Goal: Task Accomplishment & Management: Manage account settings

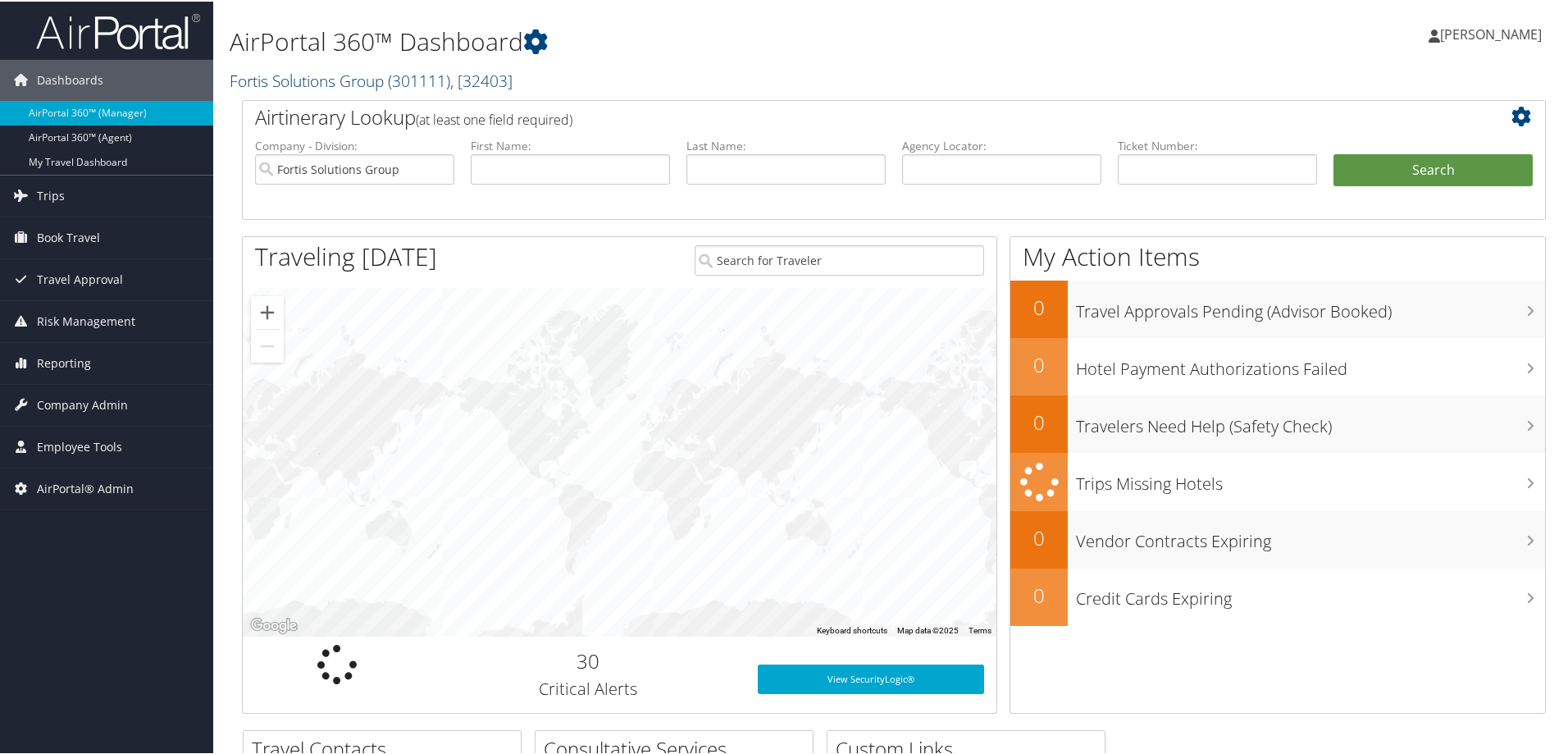
click at [408, 75] on span "( 301111 )" at bounding box center [419, 79] width 63 height 23
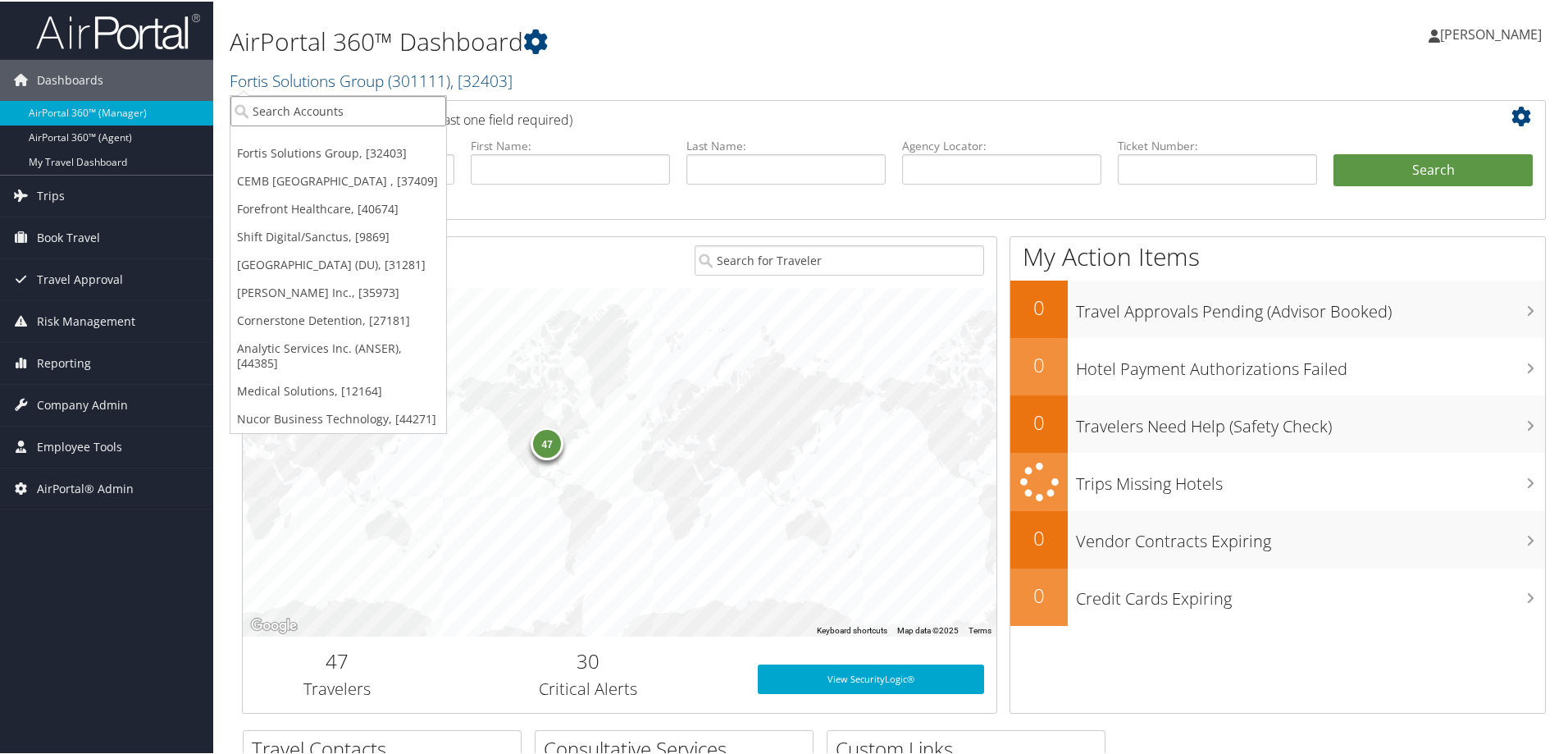
click at [342, 106] on input "search" at bounding box center [338, 109] width 215 height 30
type input "temple"
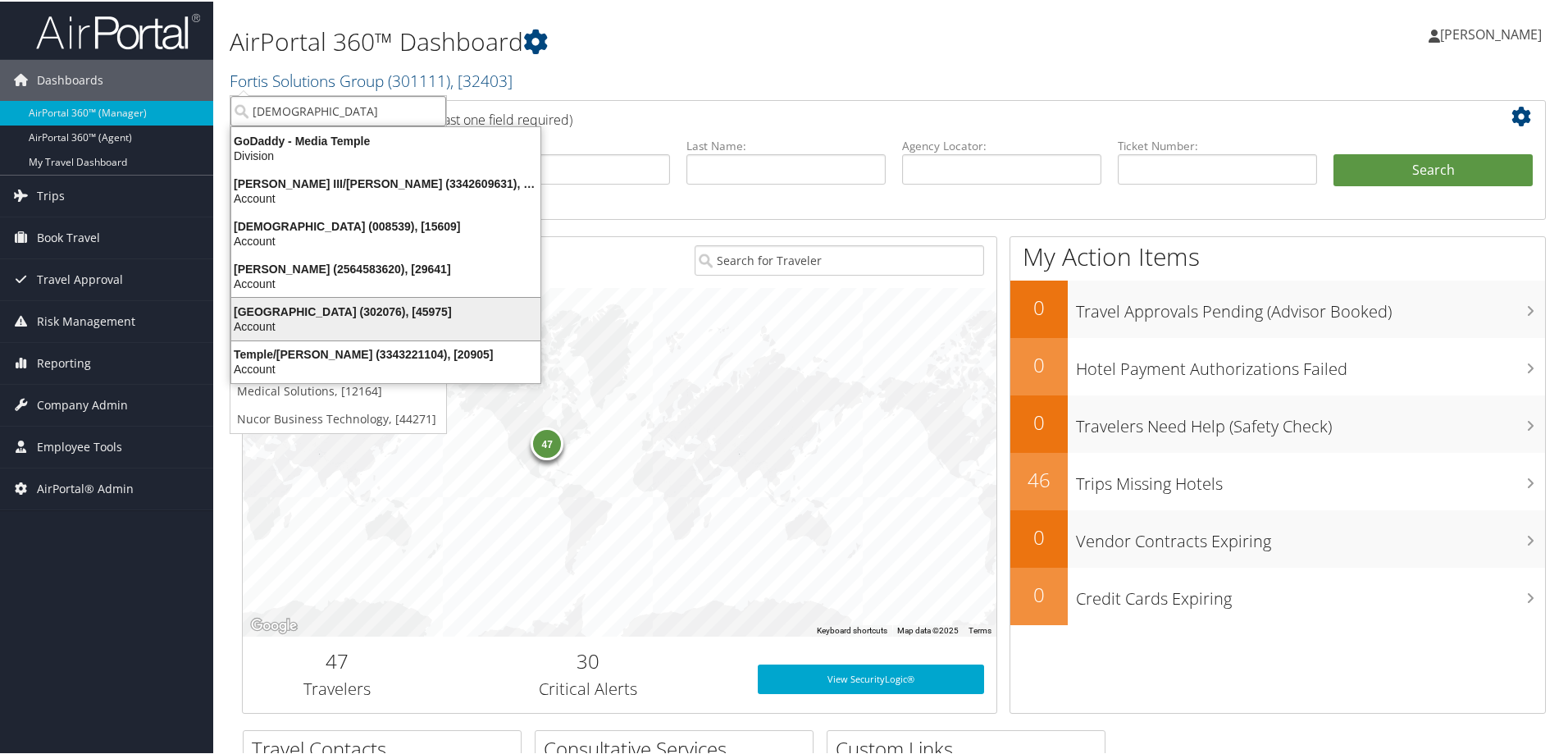
click at [303, 318] on div "Account" at bounding box center [386, 324] width 329 height 15
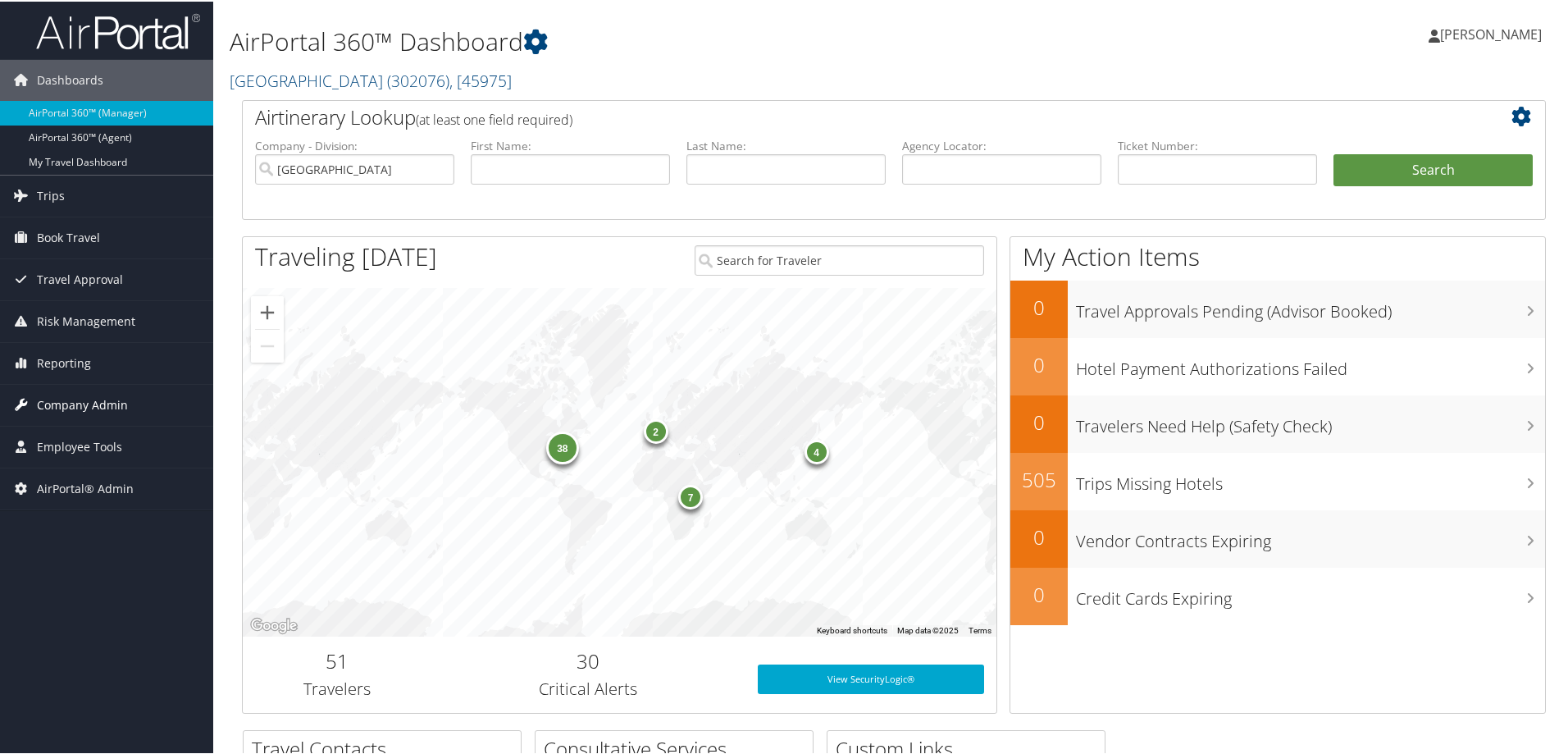
click at [69, 394] on span "Company Admin" at bounding box center [82, 403] width 91 height 41
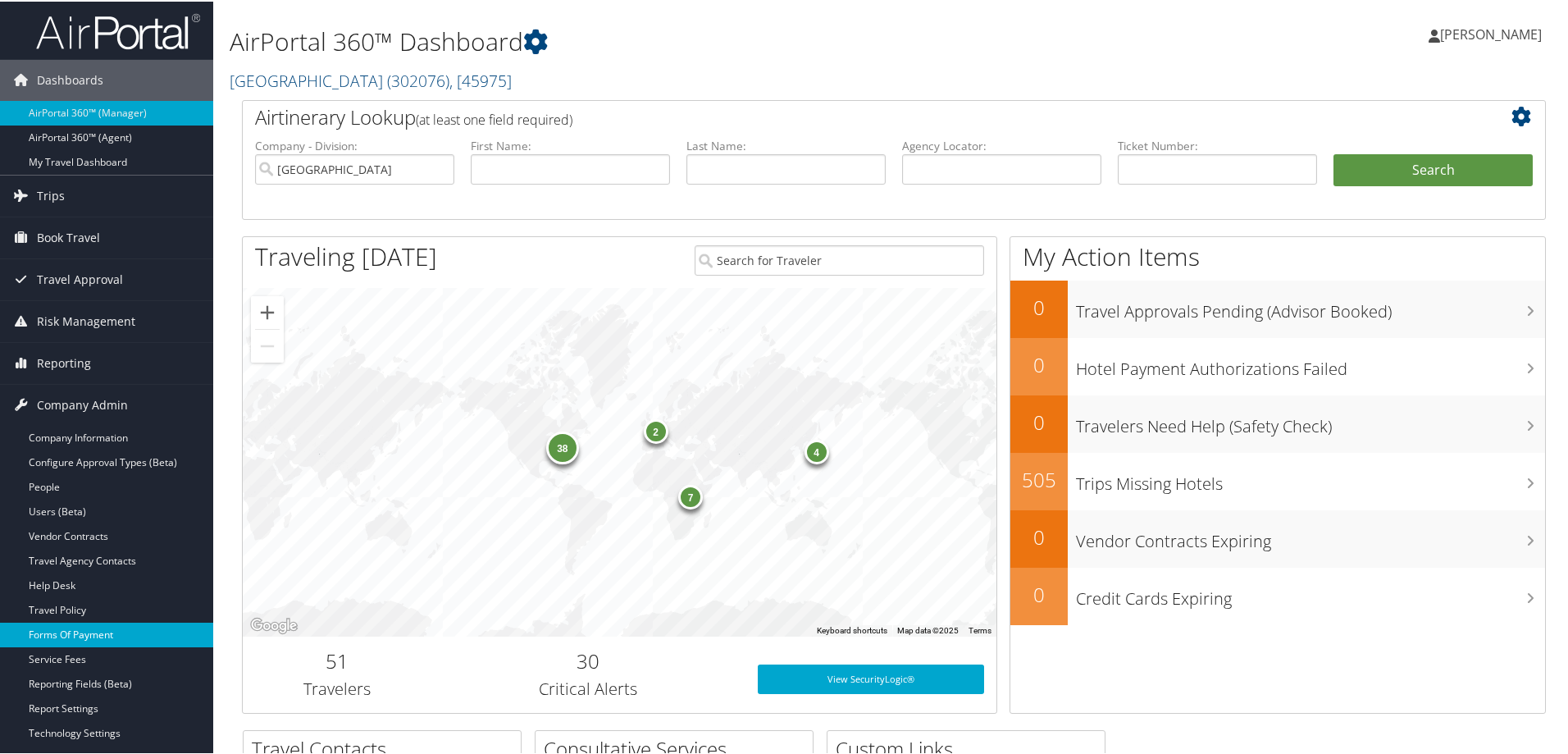
click at [78, 637] on link "Forms Of Payment" at bounding box center [107, 633] width 213 height 24
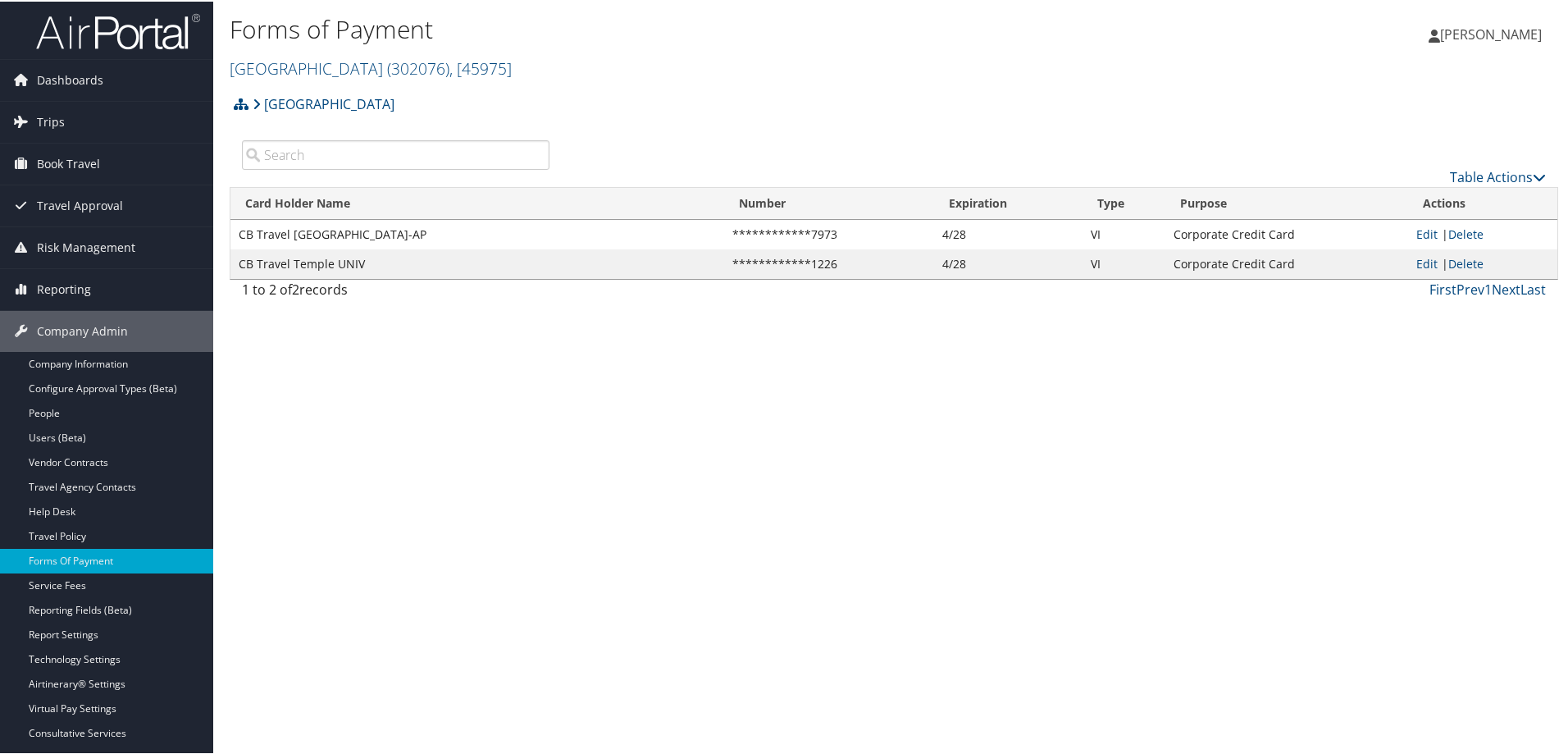
click at [1409, 228] on td "Edit | Delete" at bounding box center [1482, 233] width 149 height 29
click at [1416, 235] on link "Edit" at bounding box center [1427, 233] width 22 height 16
select select "2"
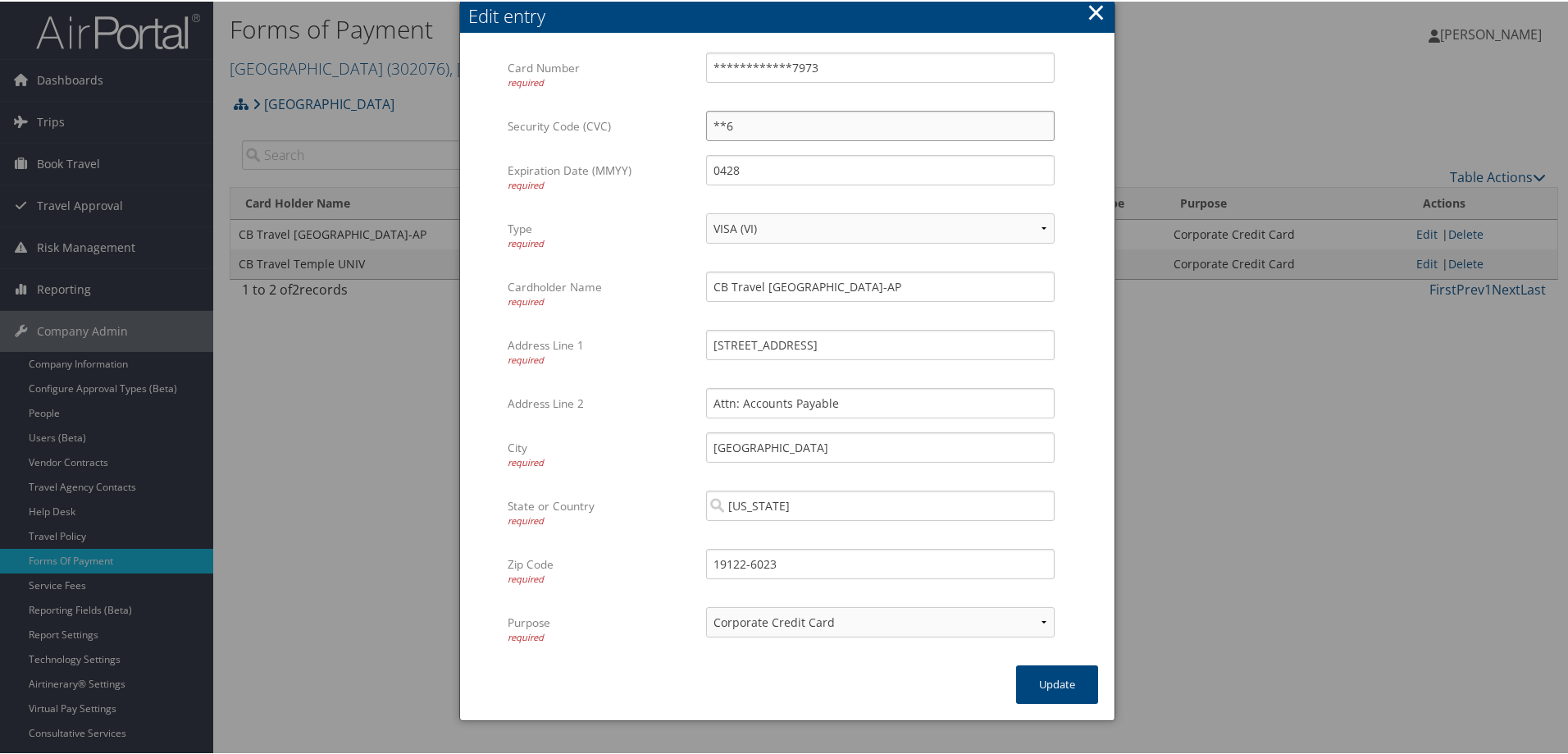
click at [782, 129] on input "**6" at bounding box center [880, 123] width 348 height 30
click at [713, 118] on input "**6" at bounding box center [880, 123] width 348 height 30
click at [864, 673] on div "**********" at bounding box center [787, 359] width 656 height 720
click at [1097, 12] on button "×" at bounding box center [1095, 11] width 19 height 33
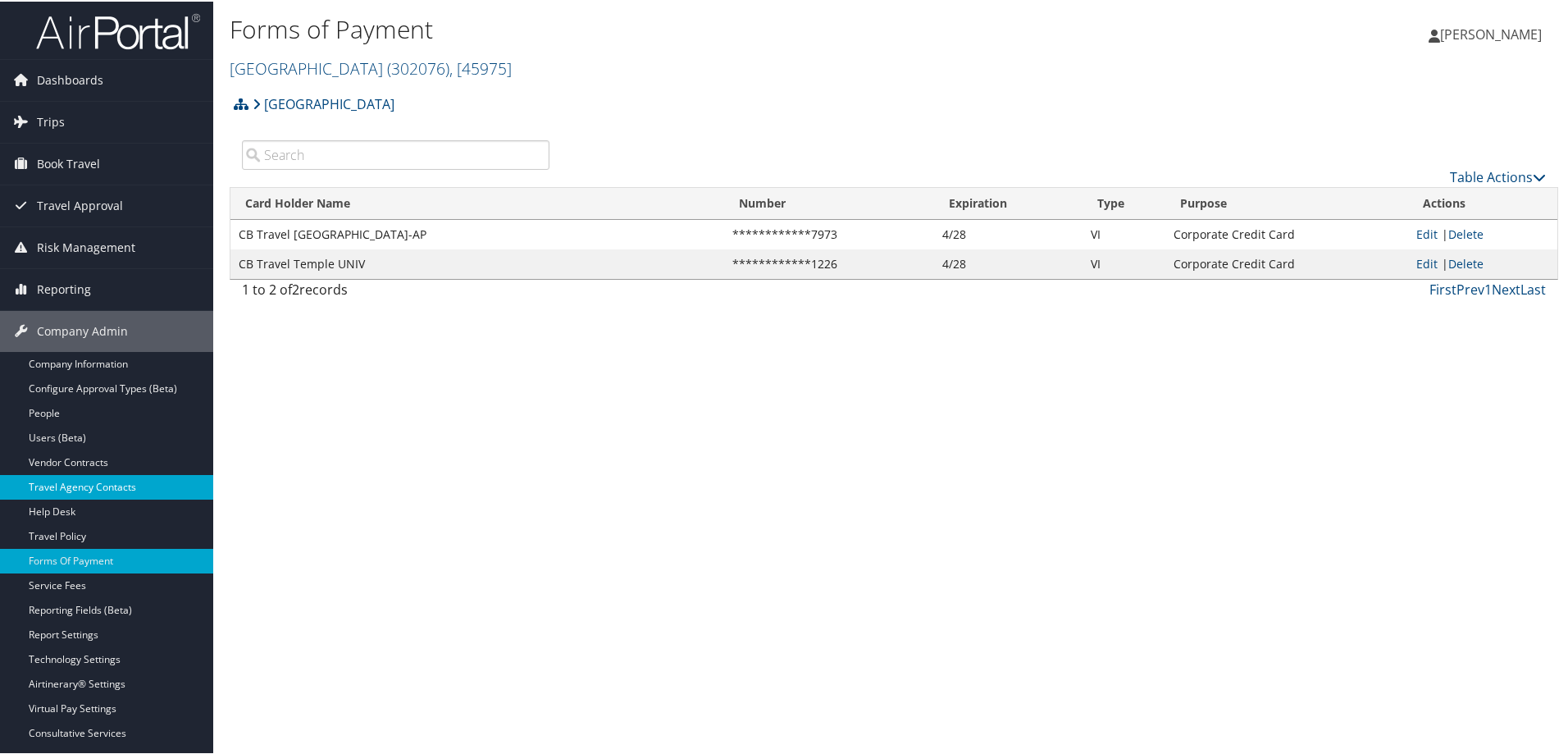
click at [99, 483] on link "Travel Agency Contacts" at bounding box center [107, 485] width 213 height 24
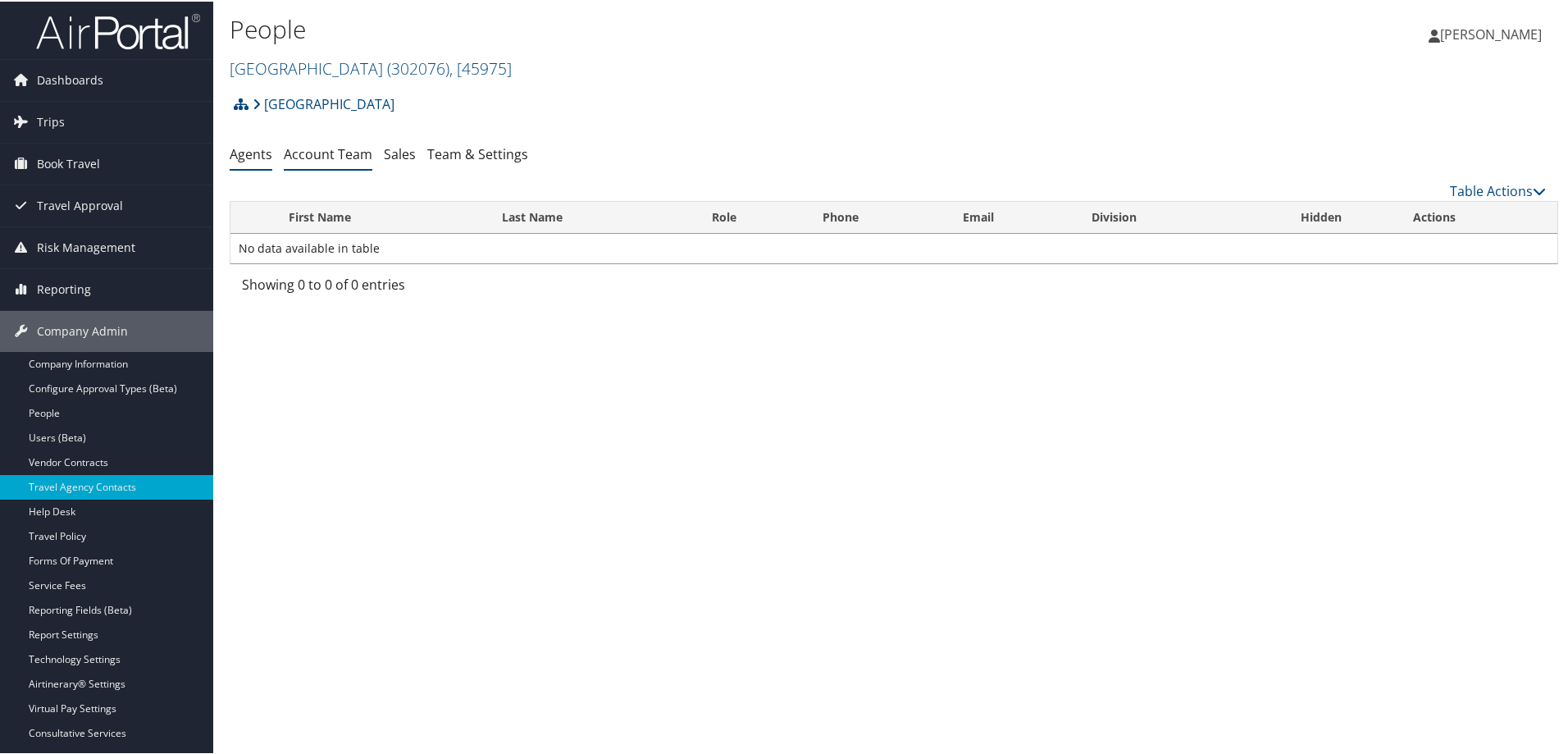
click at [326, 155] on link "Account Team" at bounding box center [328, 153] width 88 height 18
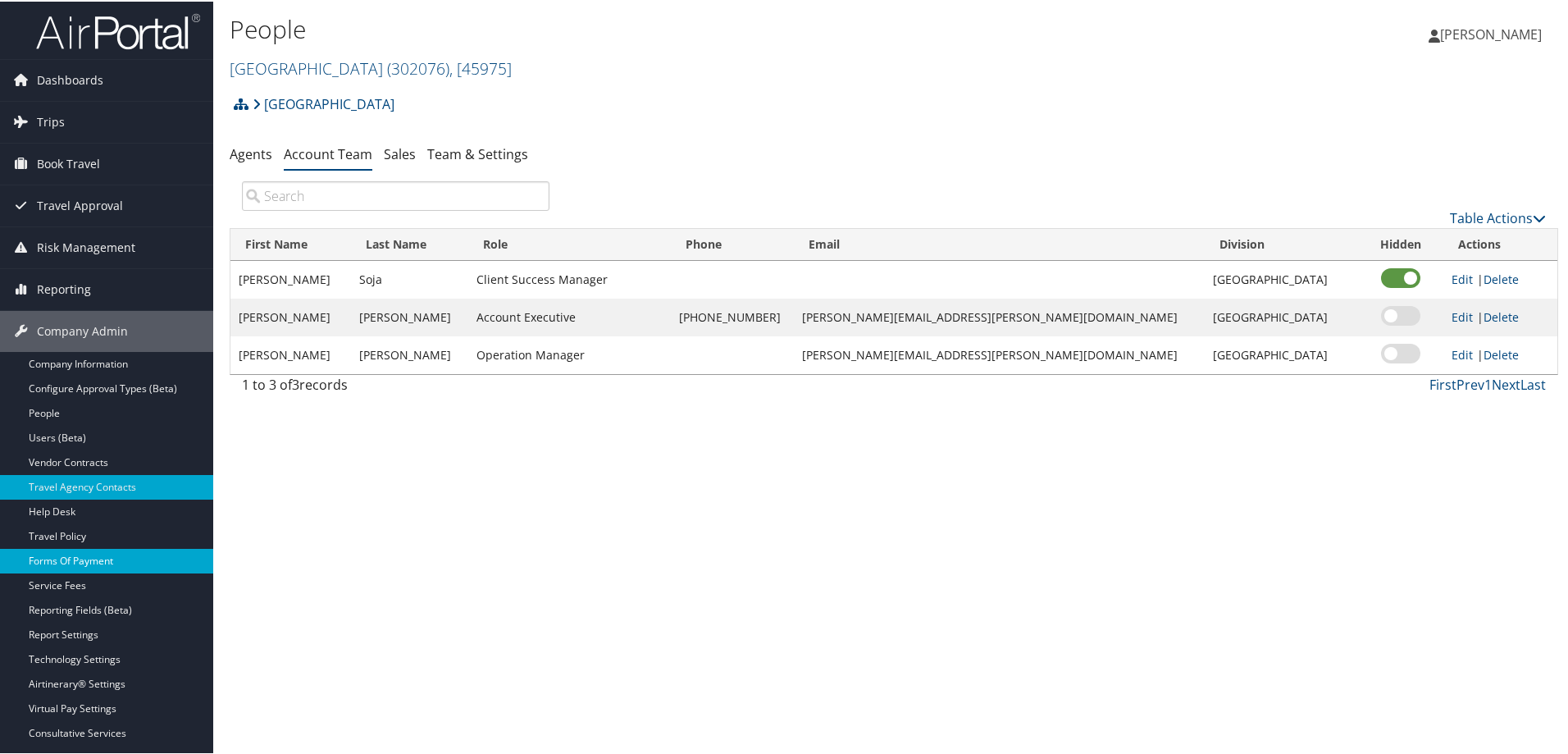
click at [47, 560] on link "Forms Of Payment" at bounding box center [107, 559] width 213 height 24
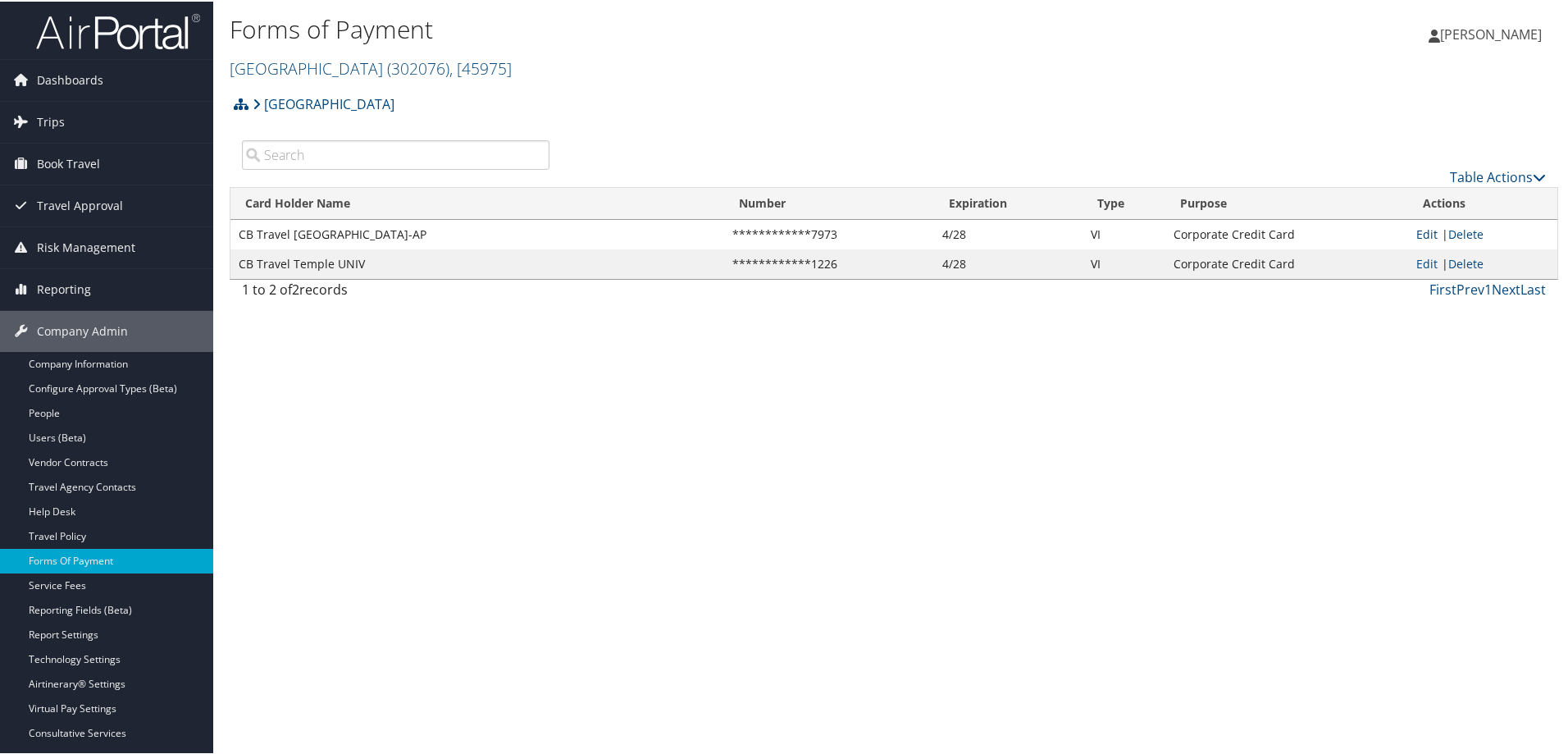
click at [1425, 232] on link "Edit" at bounding box center [1427, 233] width 22 height 16
select select "2"
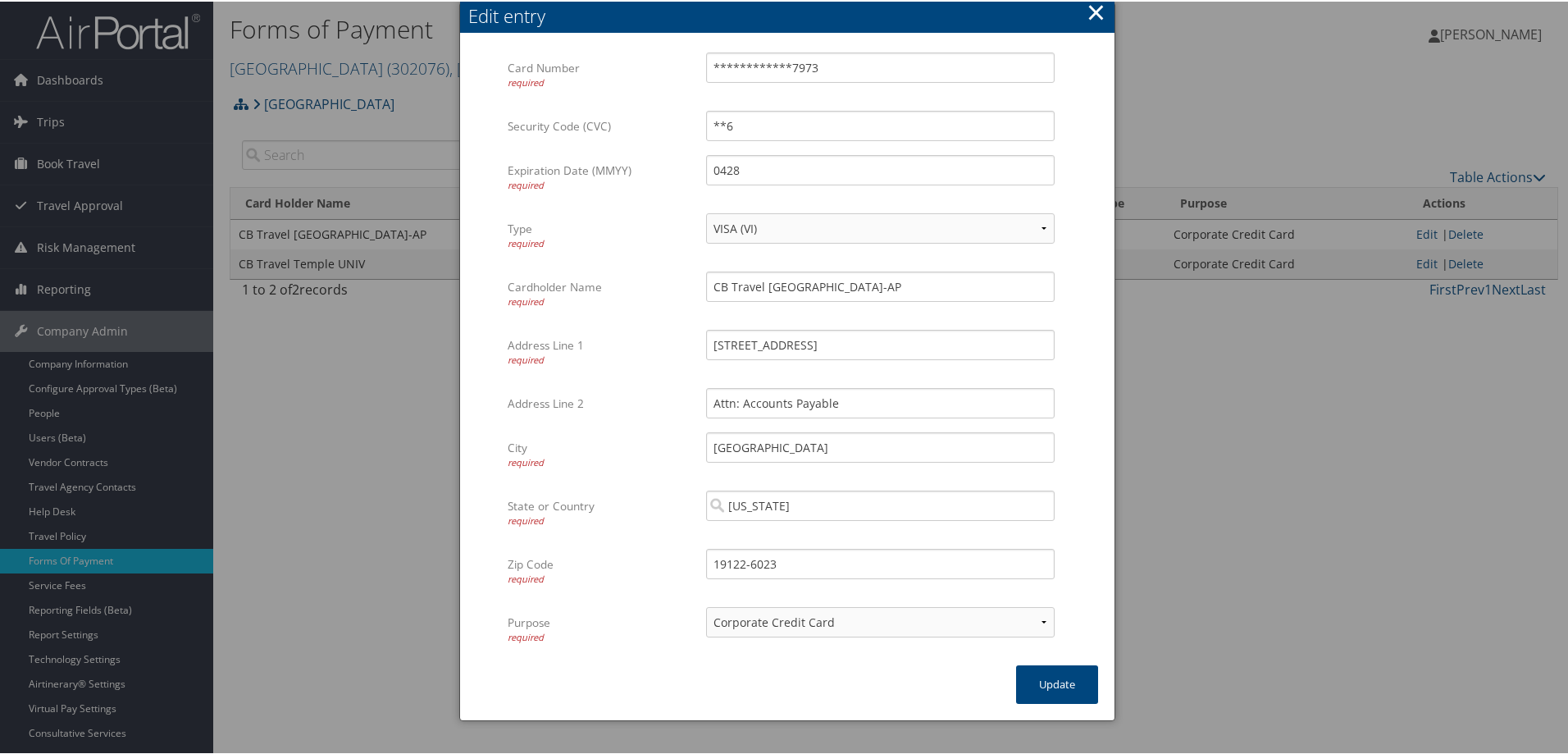
click at [1092, 6] on button "×" at bounding box center [1095, 11] width 19 height 33
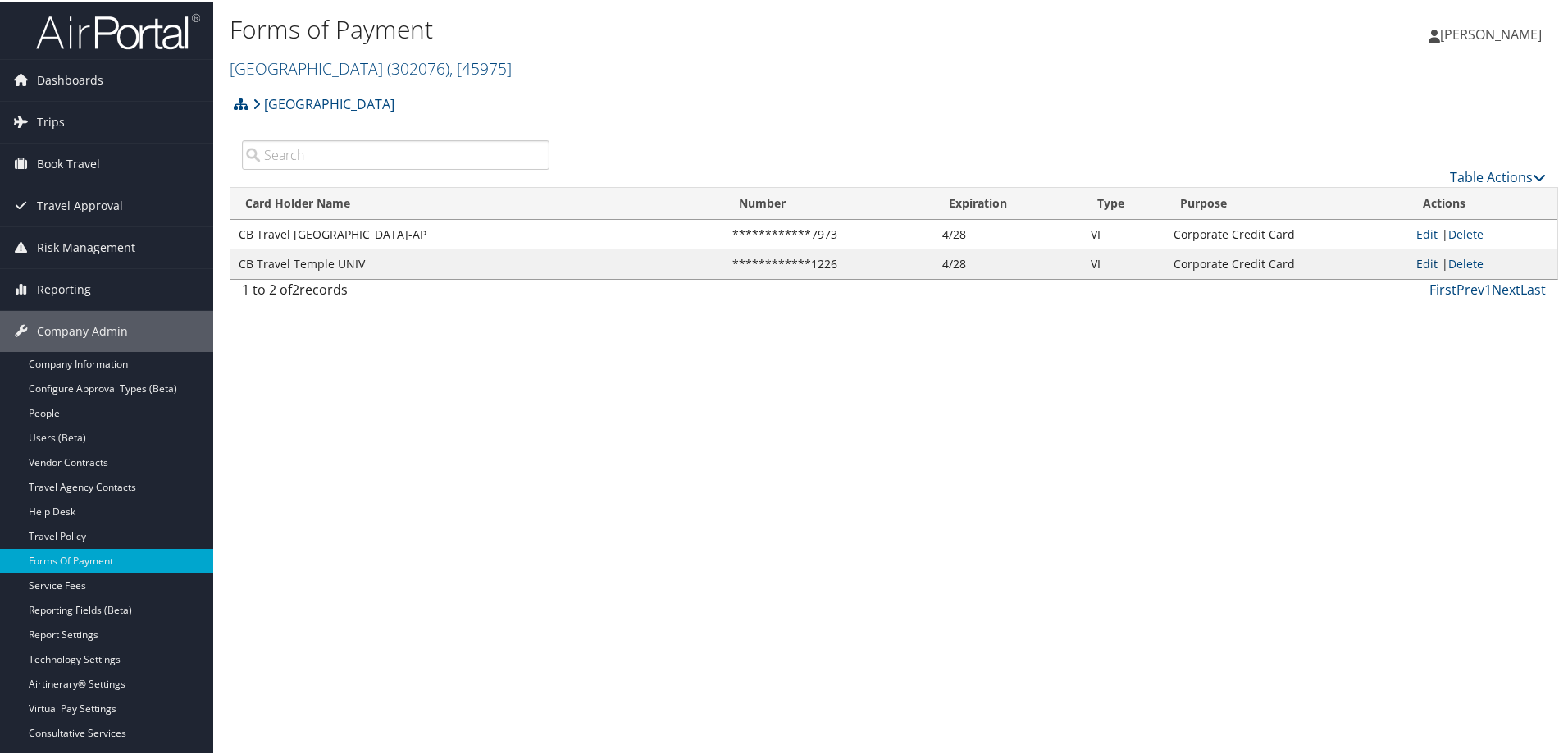
click at [1416, 266] on link "Edit" at bounding box center [1427, 262] width 22 height 16
select select "2"
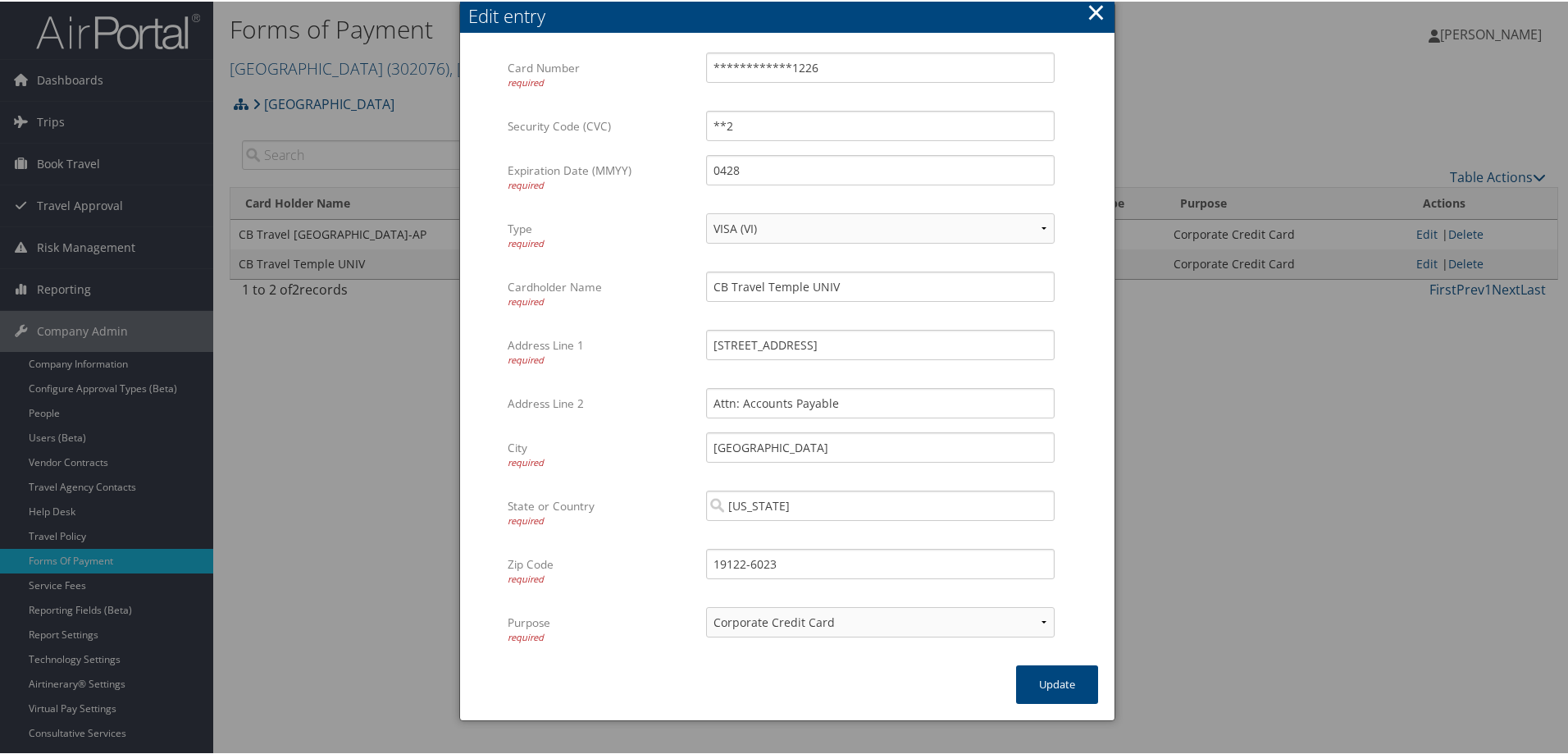
click at [1090, 14] on button "×" at bounding box center [1095, 11] width 19 height 33
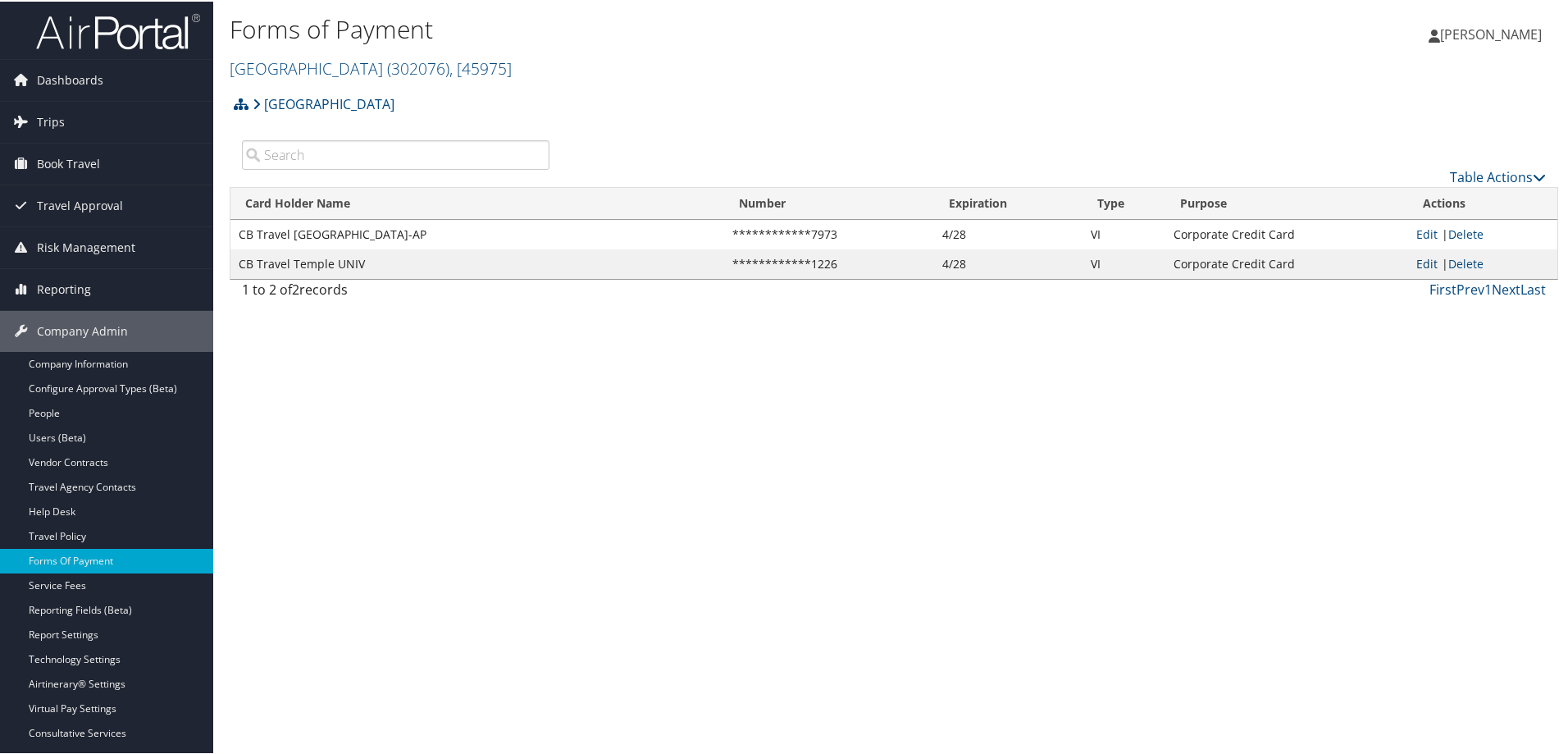
click at [1428, 262] on link "Edit" at bounding box center [1427, 262] width 22 height 16
select select "2"
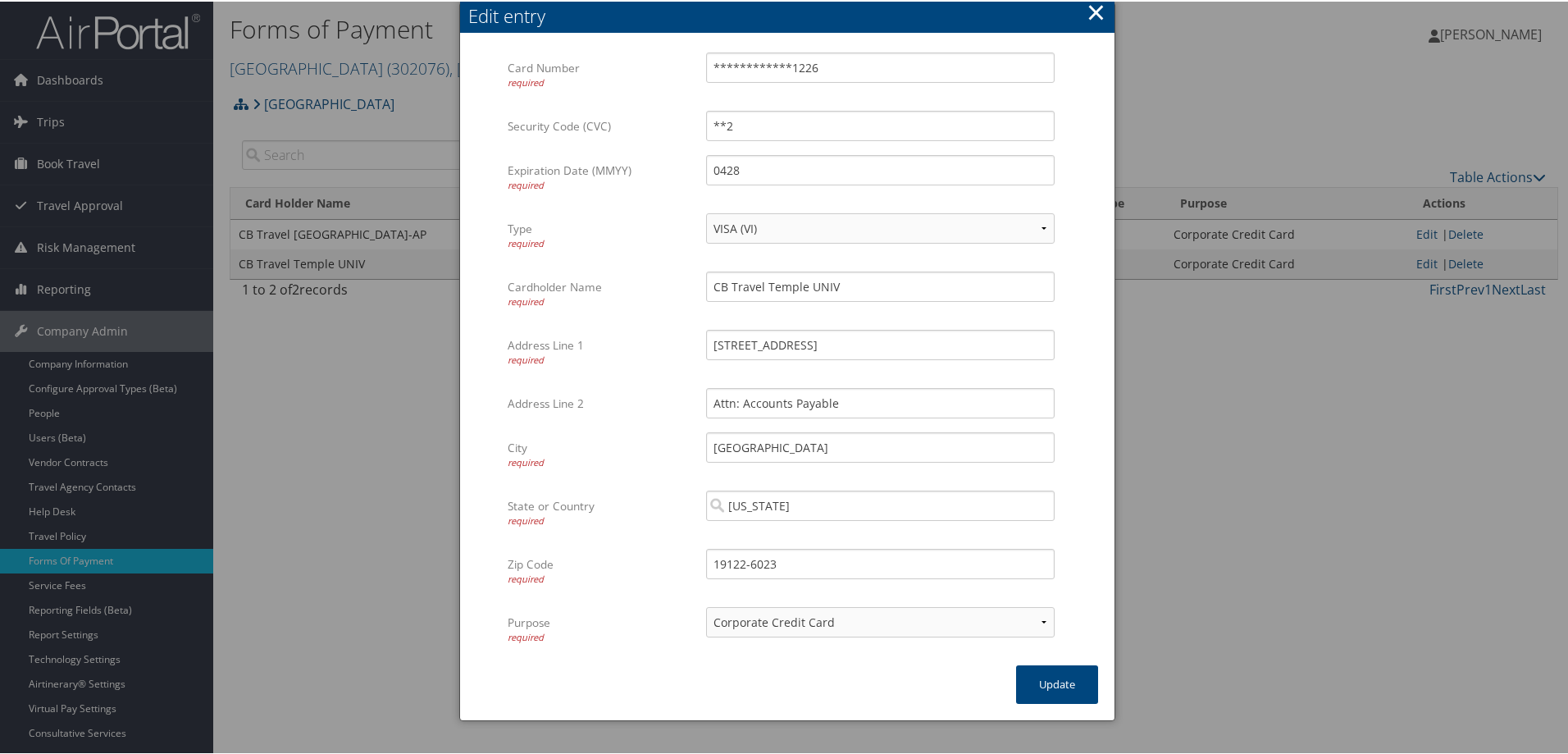
click at [1090, 13] on button "×" at bounding box center [1095, 11] width 19 height 33
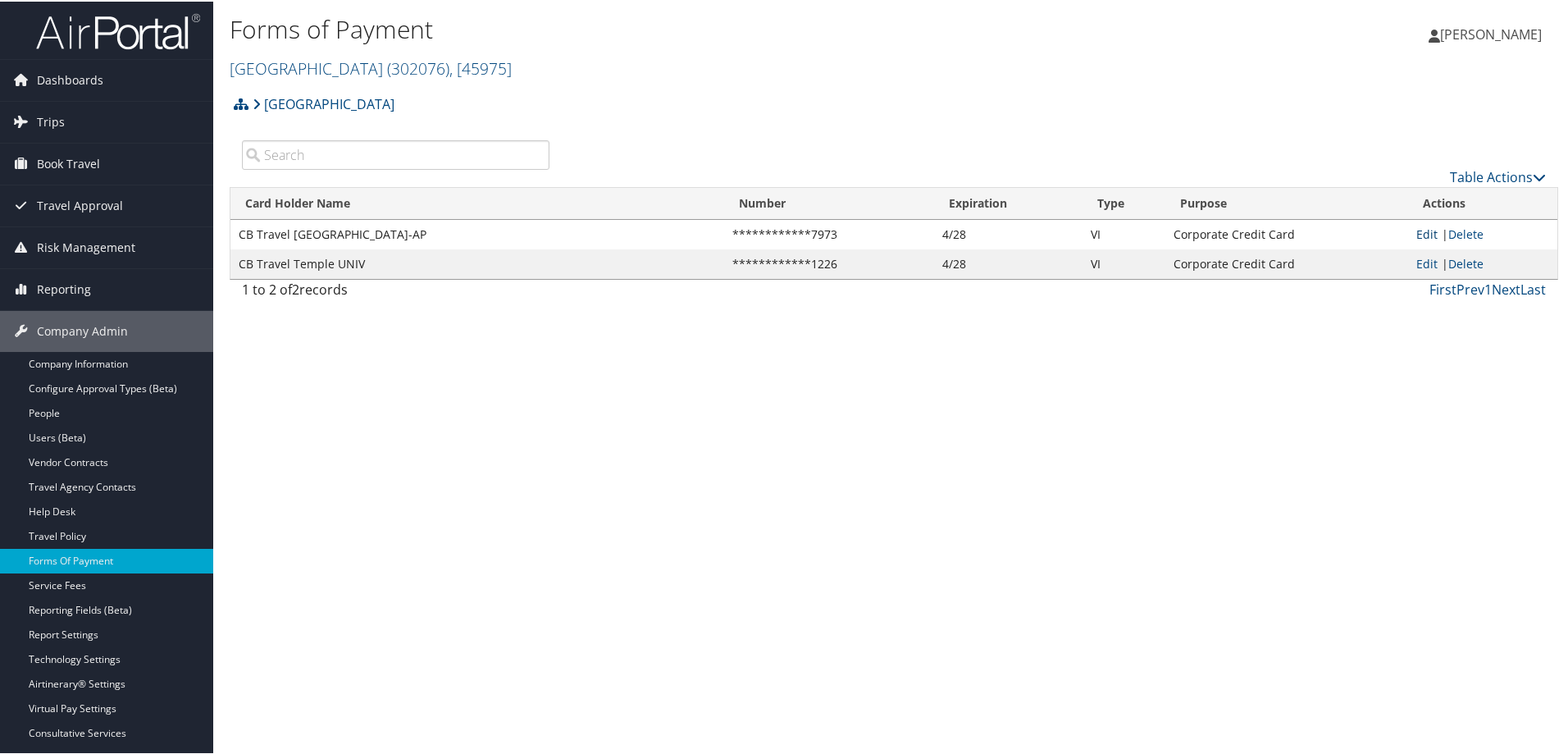
click at [1425, 236] on link "Edit" at bounding box center [1427, 233] width 22 height 16
select select "2"
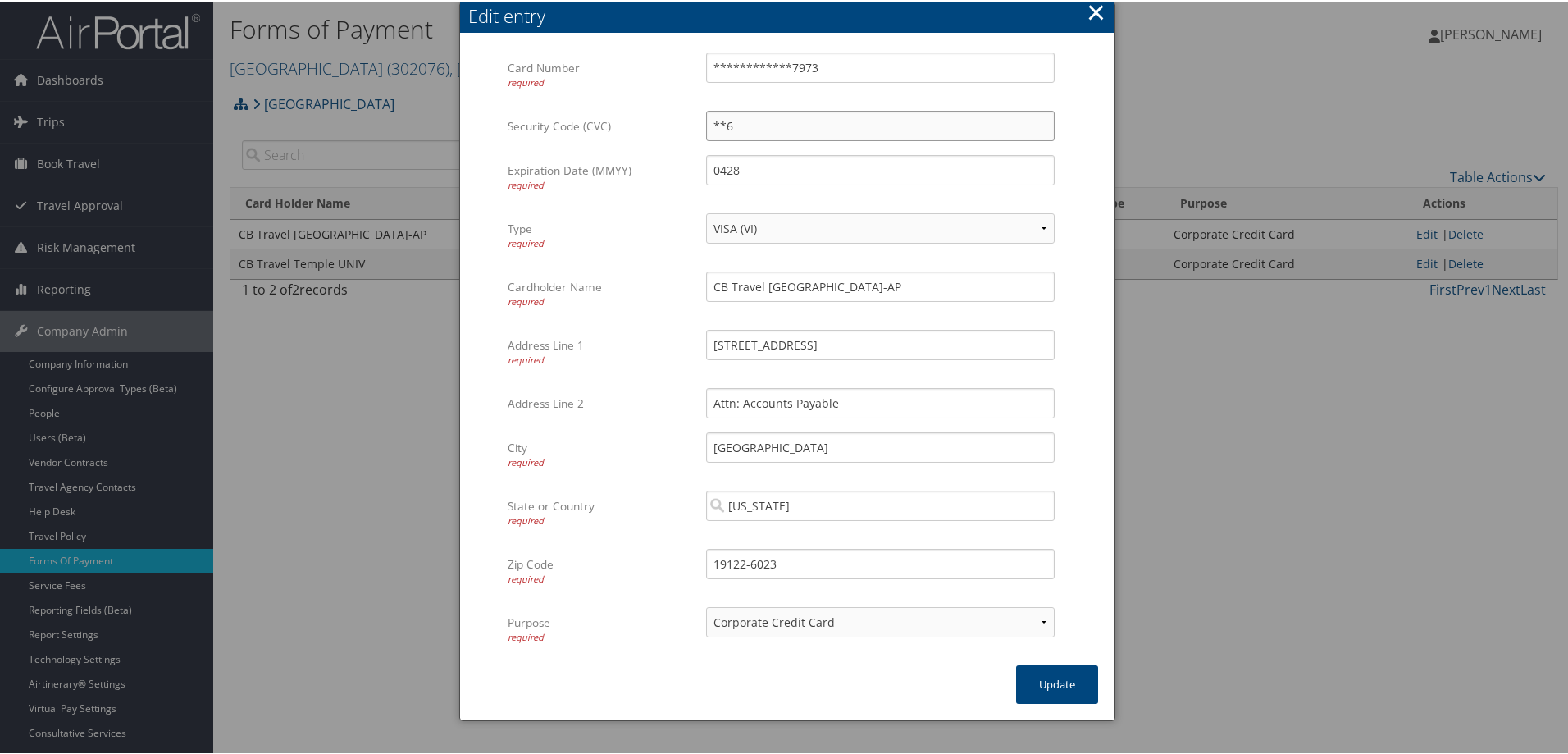
click at [756, 125] on input "**6" at bounding box center [880, 123] width 348 height 30
click at [1130, 508] on div at bounding box center [787, 377] width 1575 height 754
drag, startPoint x: 708, startPoint y: 569, endPoint x: 742, endPoint y: 564, distance: 34.4
click at [742, 564] on input "19122-6023" at bounding box center [880, 562] width 348 height 30
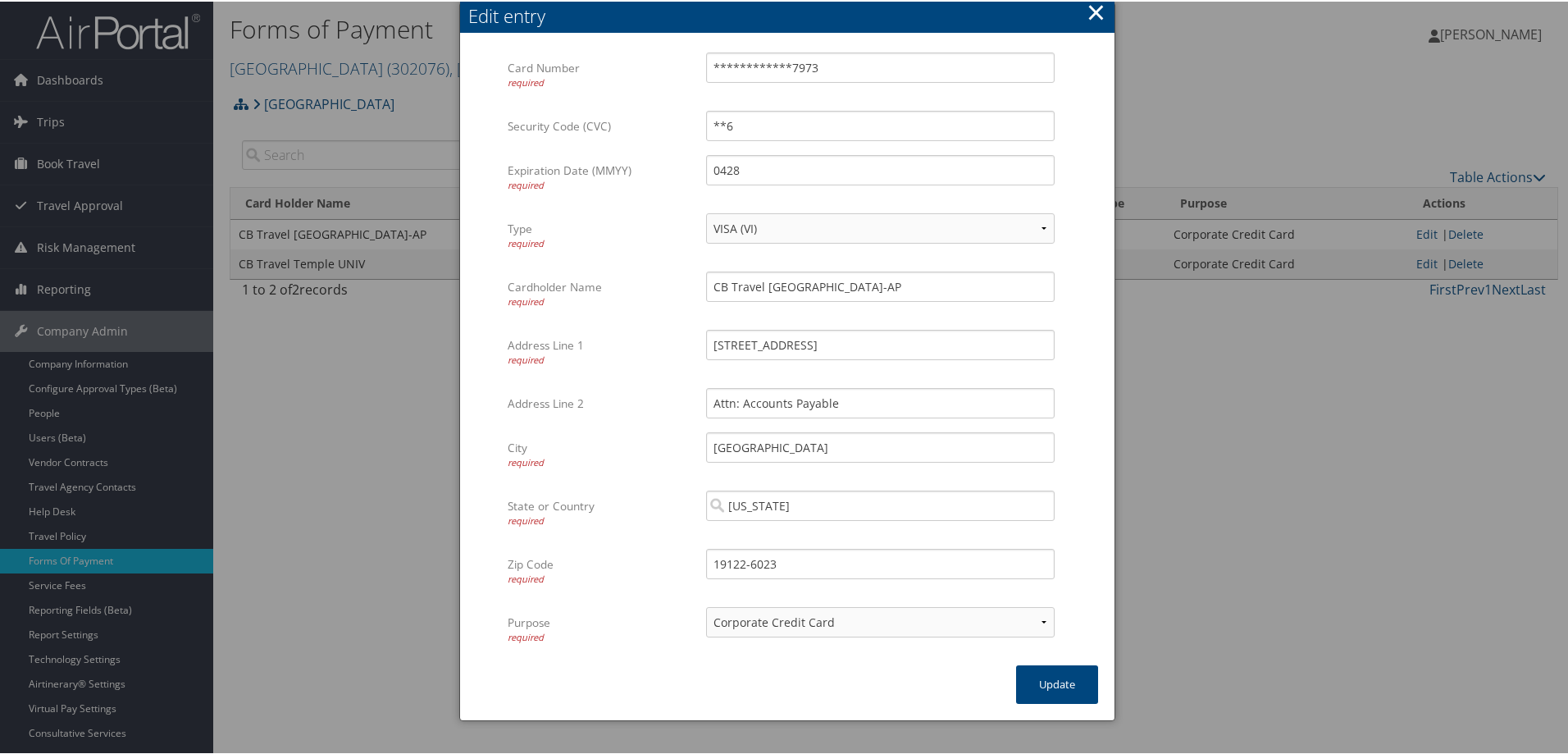
click at [1384, 581] on div at bounding box center [787, 377] width 1575 height 754
click at [1094, 11] on button "×" at bounding box center [1095, 11] width 19 height 33
